Goal: Navigation & Orientation: Find specific page/section

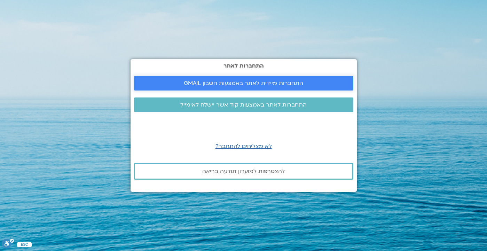
click at [289, 82] on span "התחברות מיידית לאתר באמצעות חשבון GMAIL" at bounding box center [243, 83] width 119 height 6
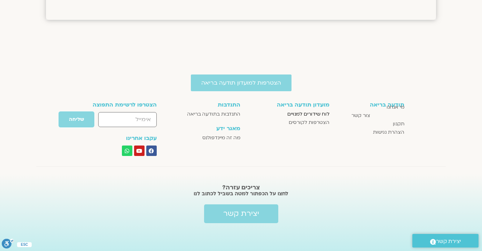
click at [313, 115] on span "לוח שידורים למנויים" at bounding box center [308, 114] width 42 height 8
